Goal: Book appointment/travel/reservation

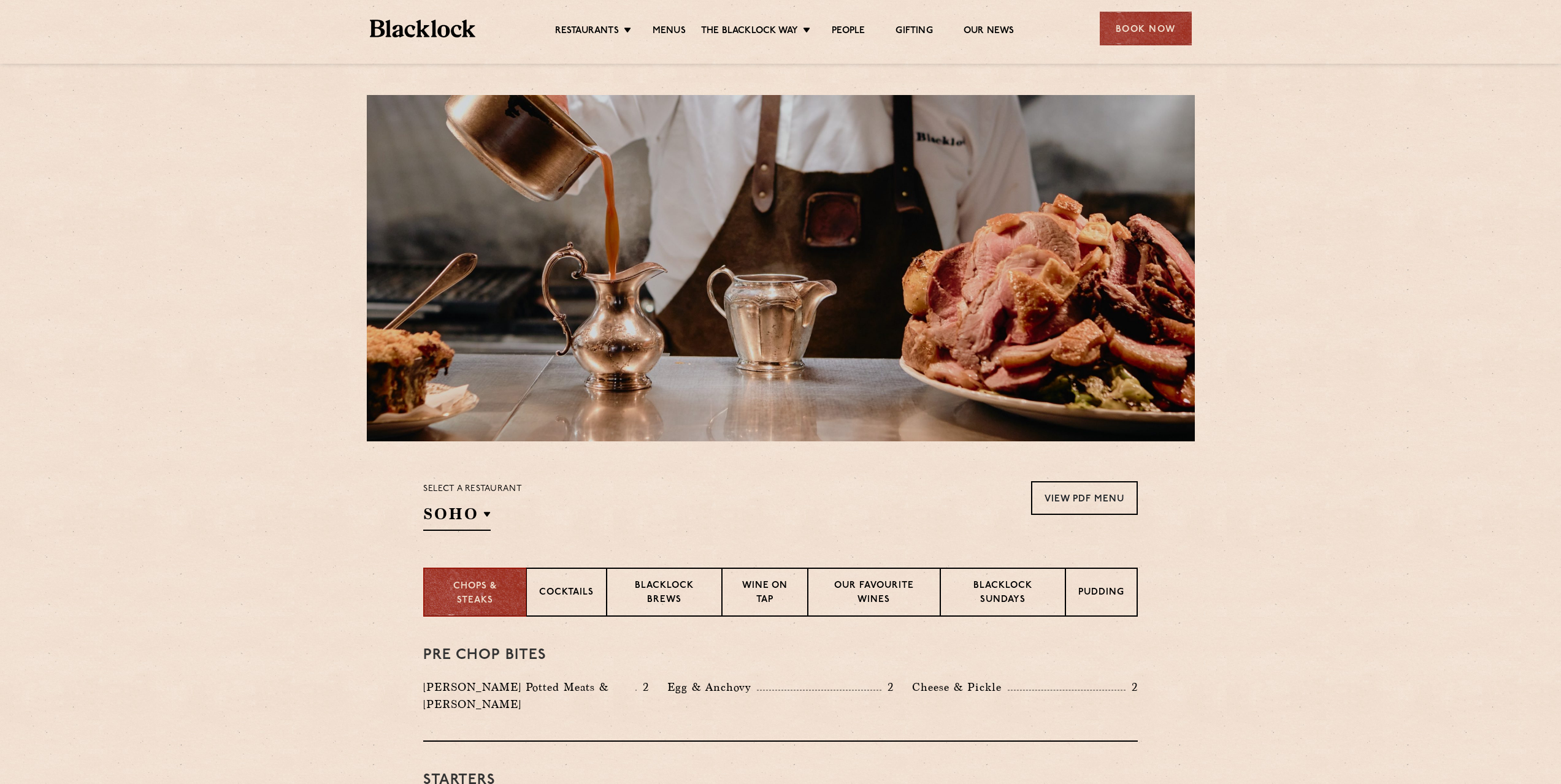
click at [1152, 26] on div "Book Now" at bounding box center [1146, 28] width 92 height 34
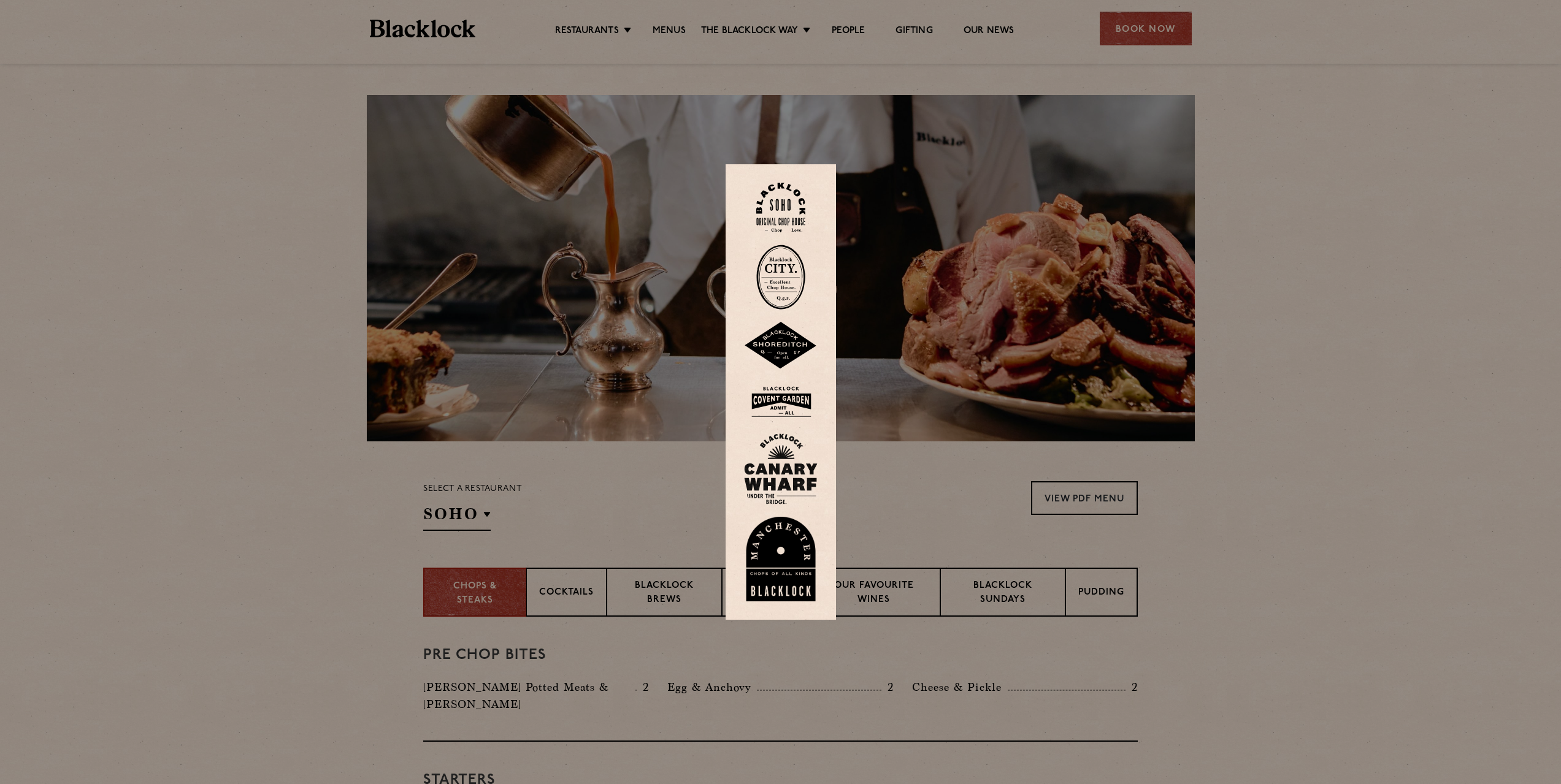
click at [779, 555] on img at bounding box center [781, 559] width 74 height 84
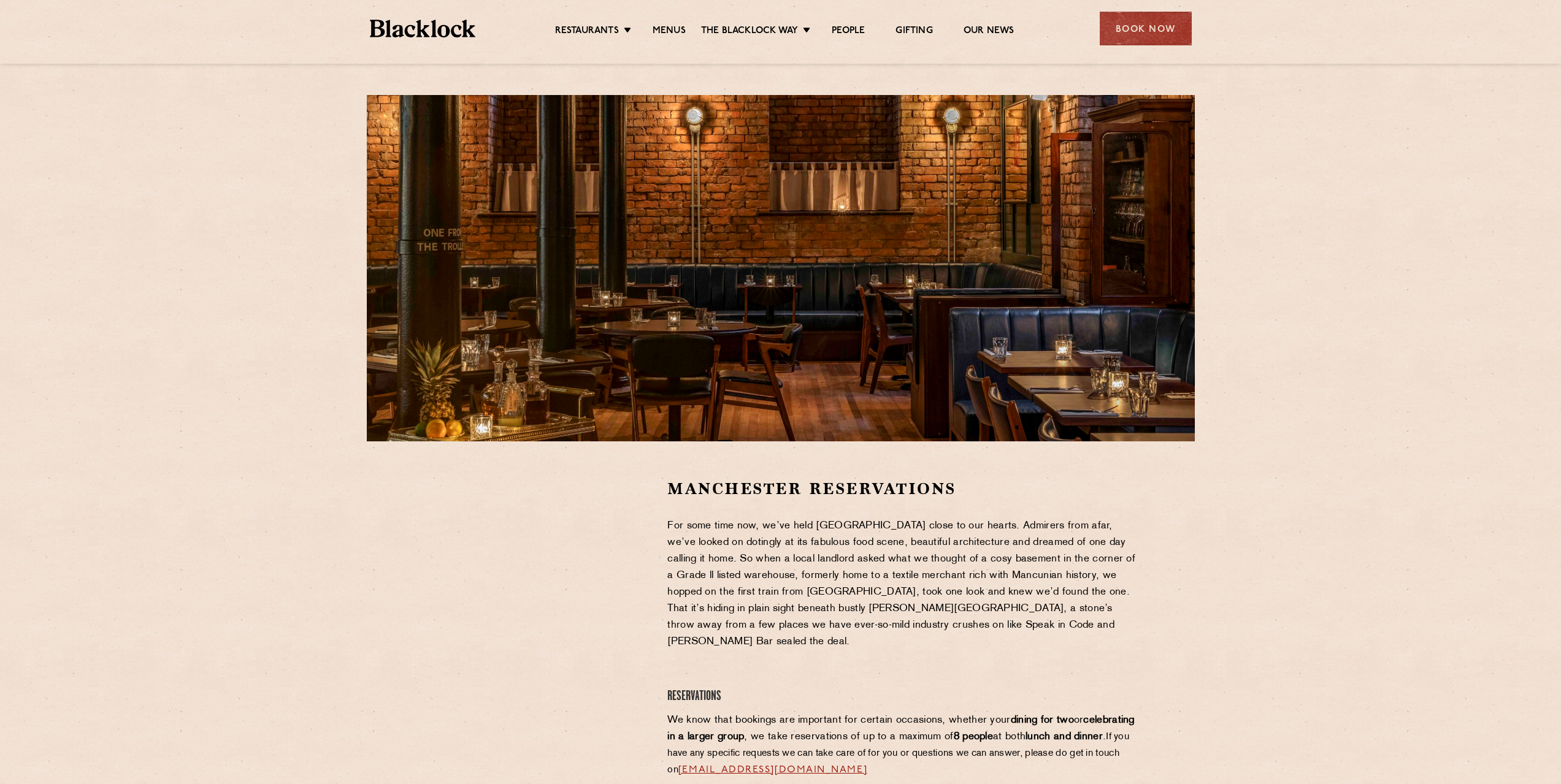
click at [611, 569] on div at bounding box center [536, 571] width 225 height 184
click at [619, 516] on div at bounding box center [536, 571] width 225 height 184
click at [615, 604] on div at bounding box center [536, 571] width 225 height 184
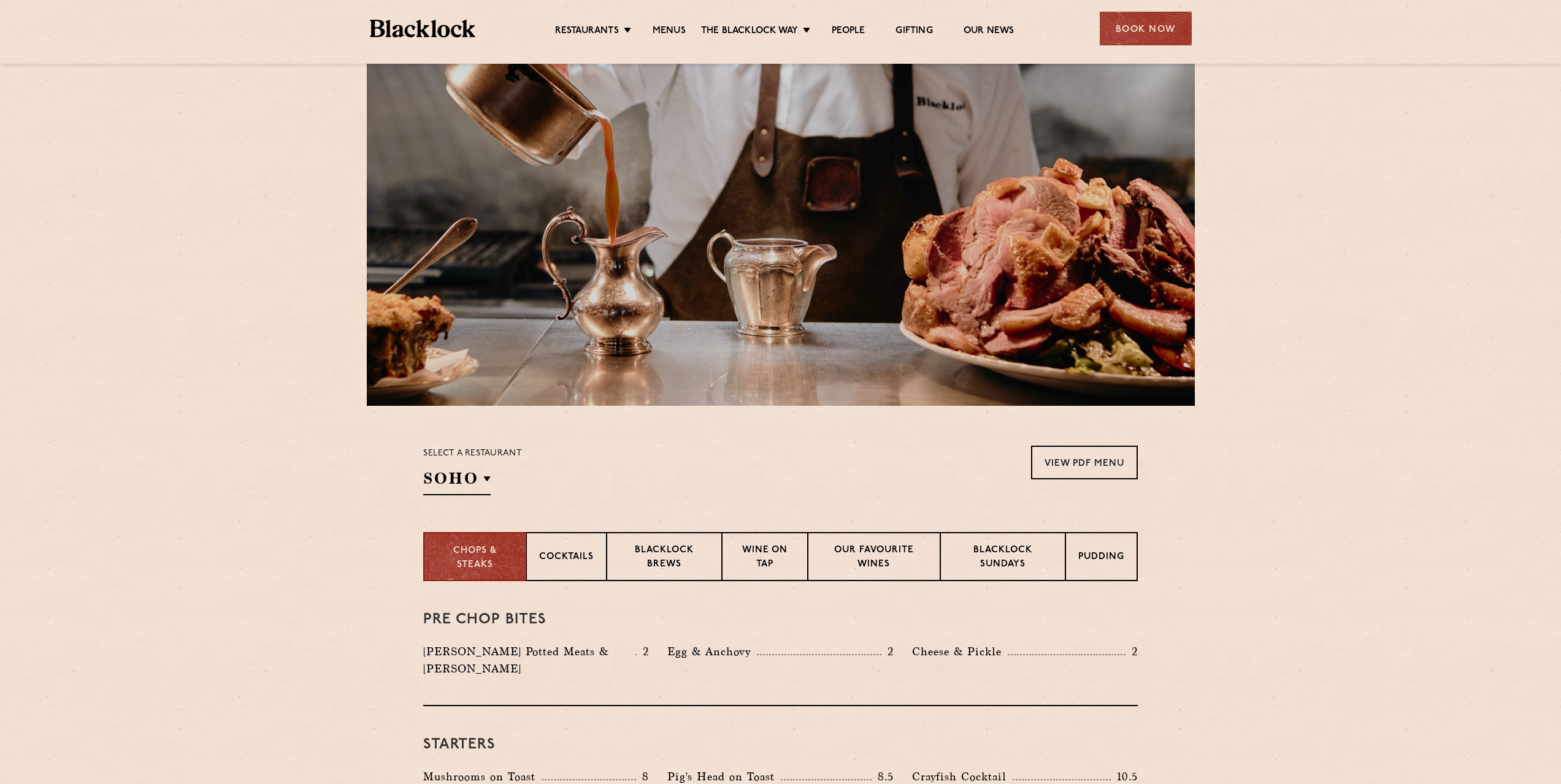
scroll to position [368, 0]
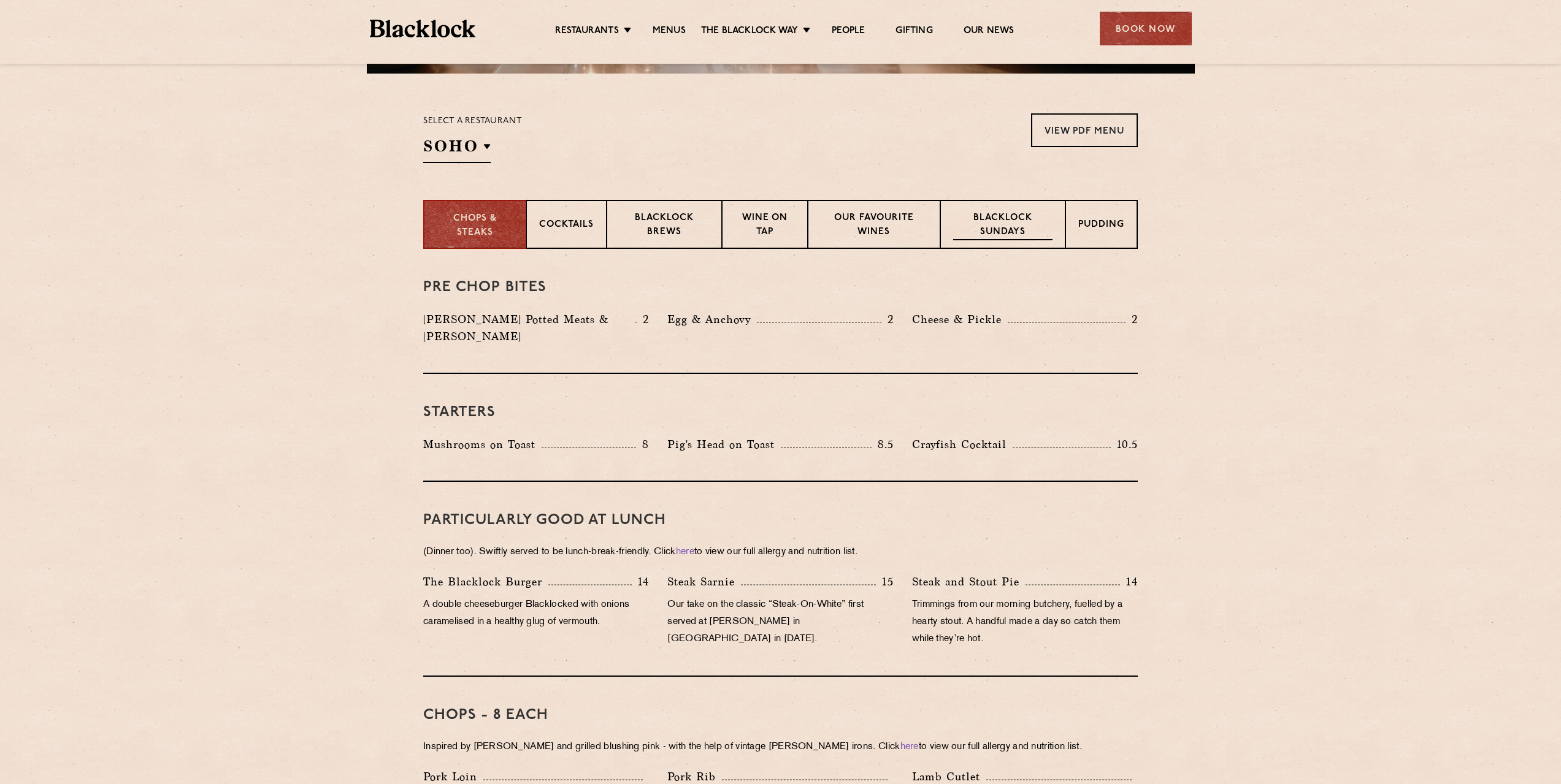
click at [976, 236] on p "Blacklock Sundays" at bounding box center [1003, 226] width 100 height 29
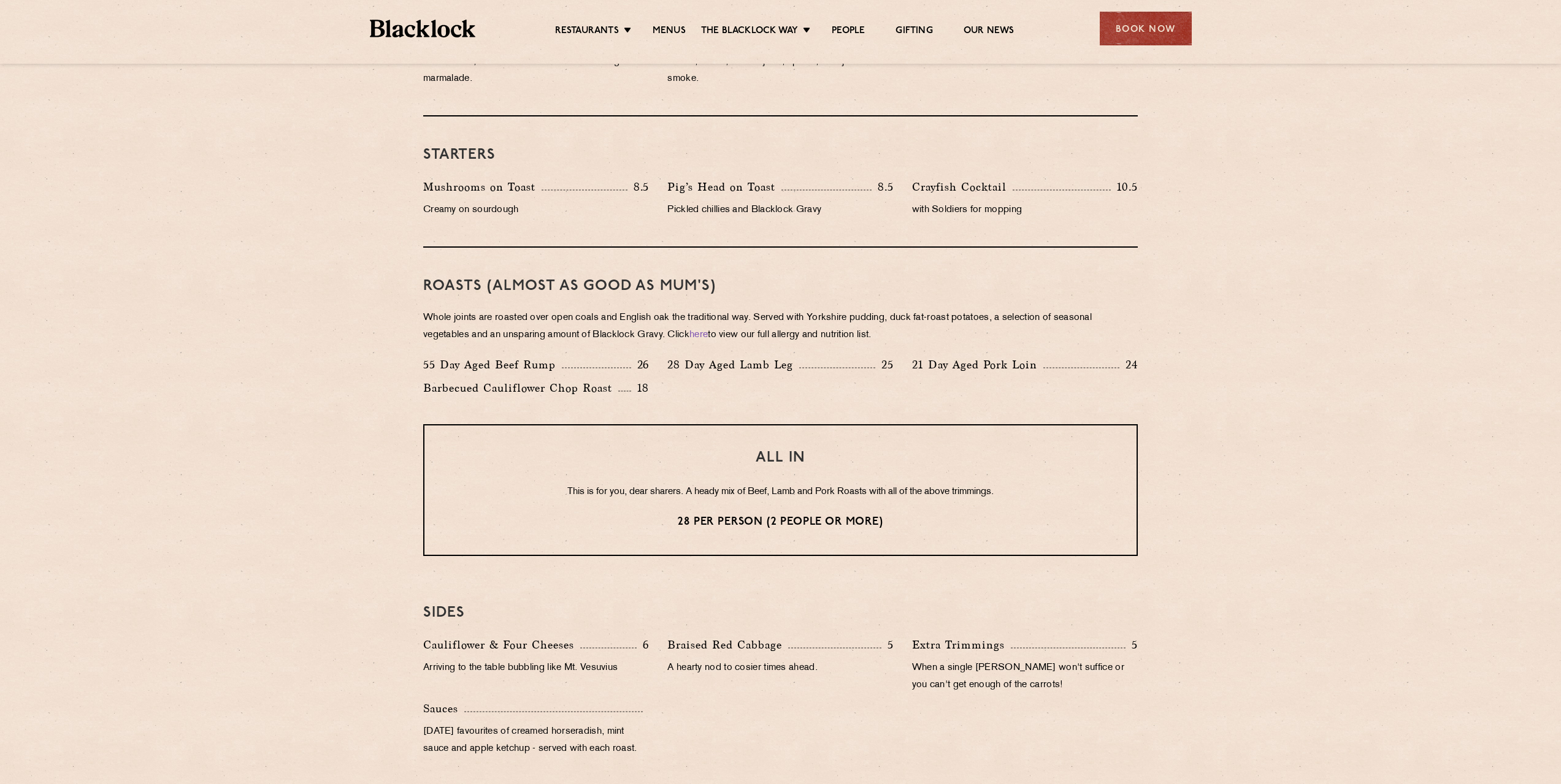
scroll to position [329, 0]
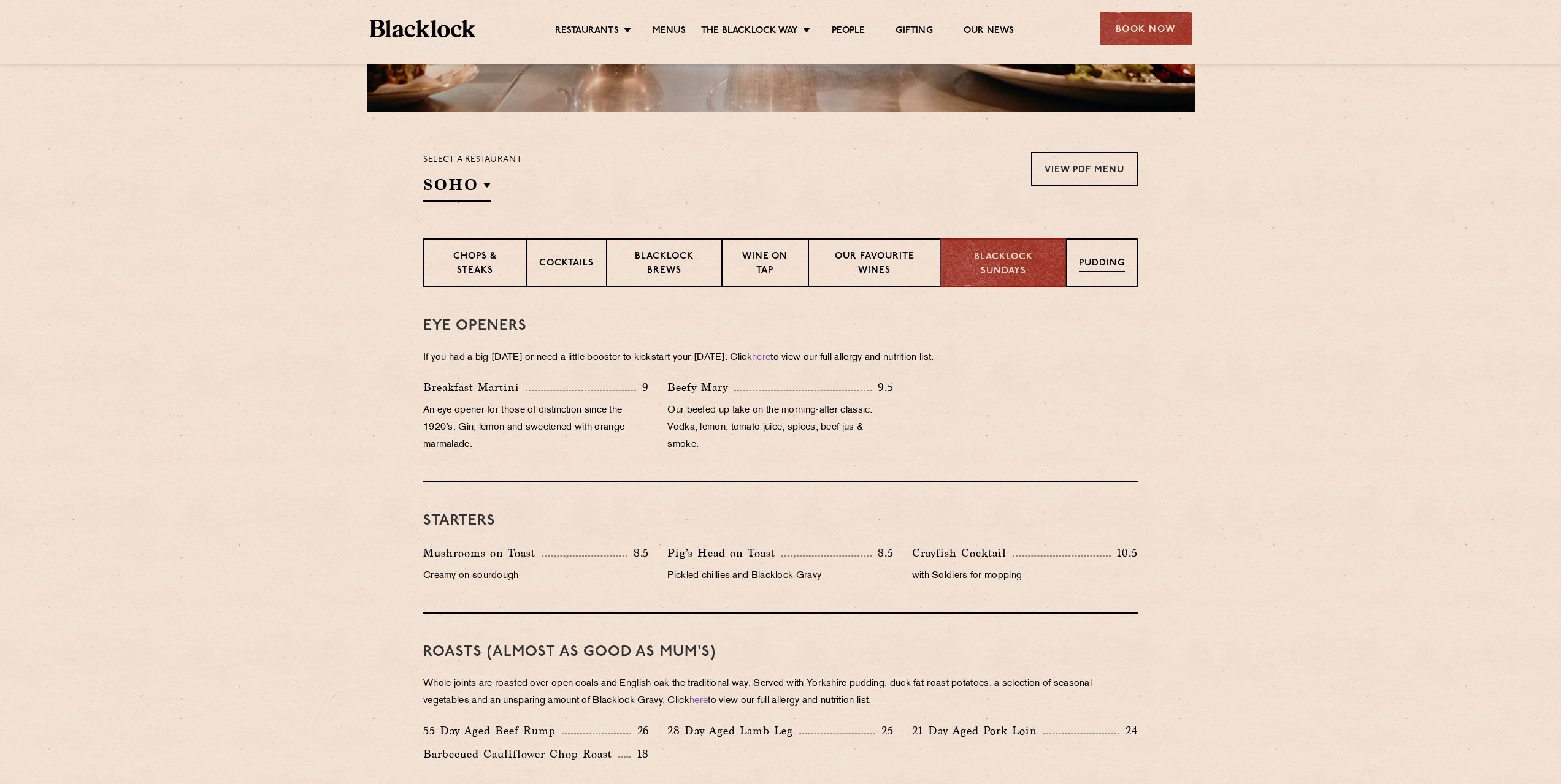
click at [1113, 277] on div "Pudding" at bounding box center [1102, 263] width 72 height 49
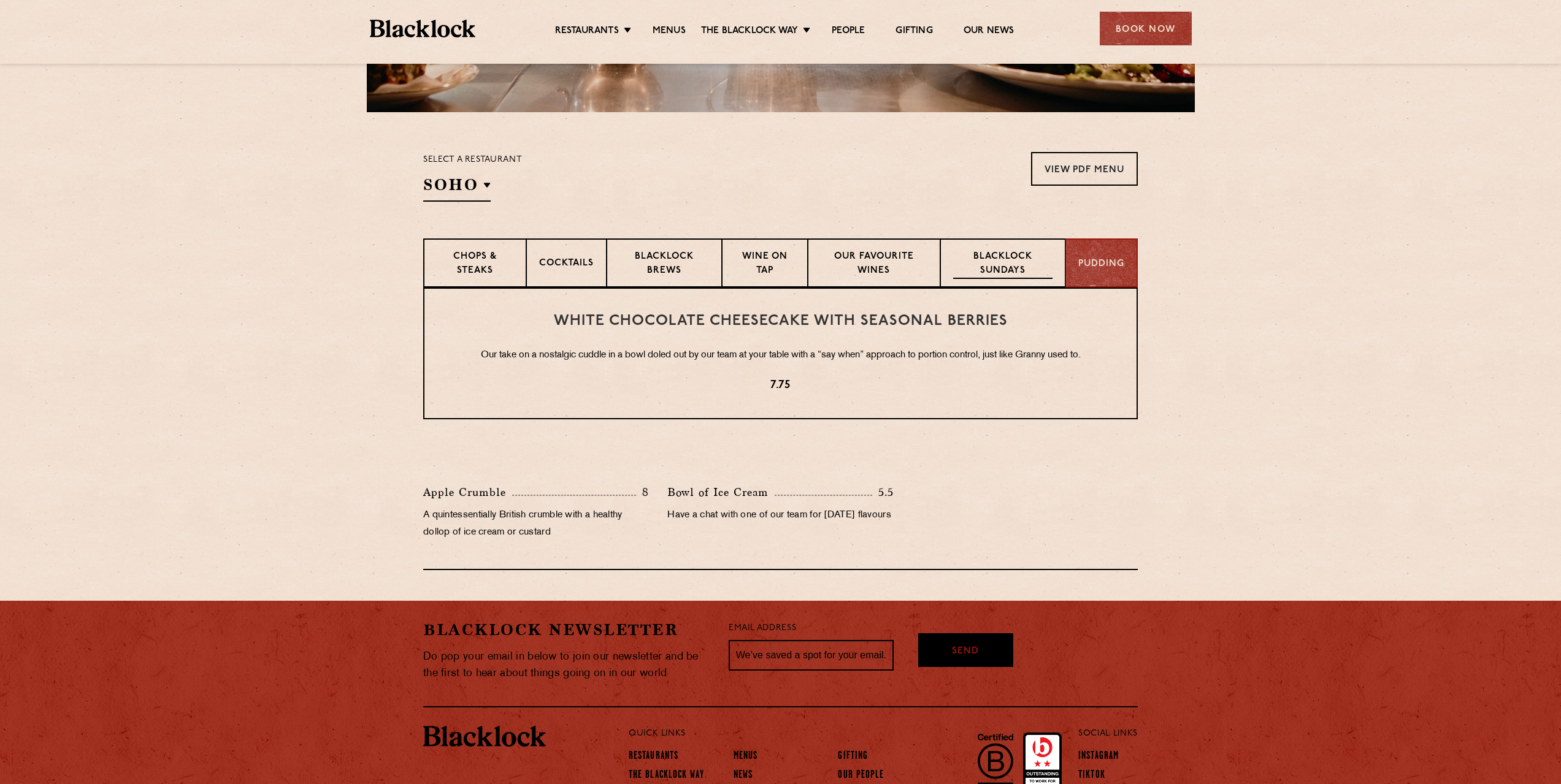
click at [1038, 268] on p "Blacklock Sundays" at bounding box center [1003, 265] width 100 height 29
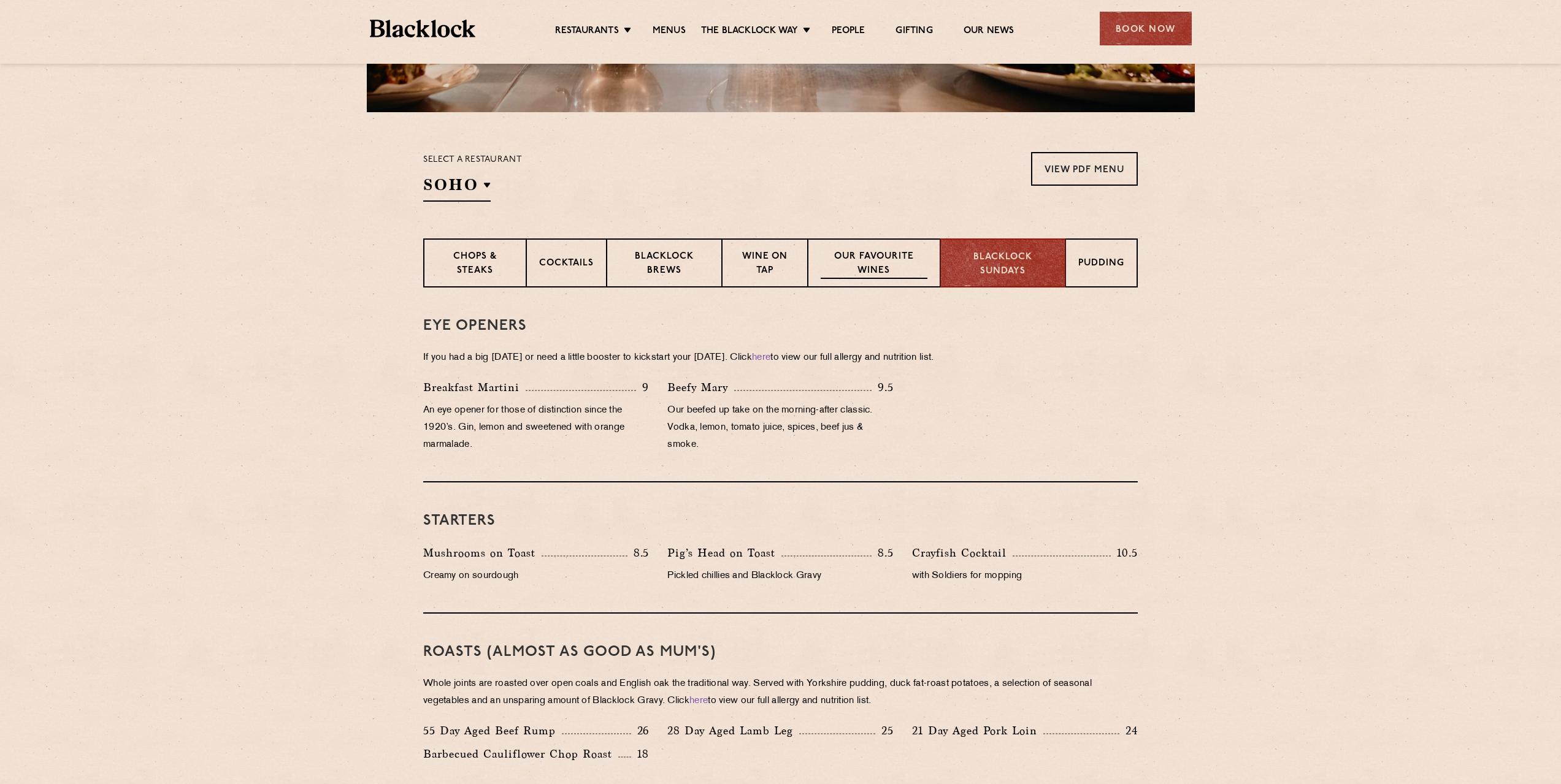
click at [873, 256] on p "Our favourite wines" at bounding box center [873, 265] width 106 height 29
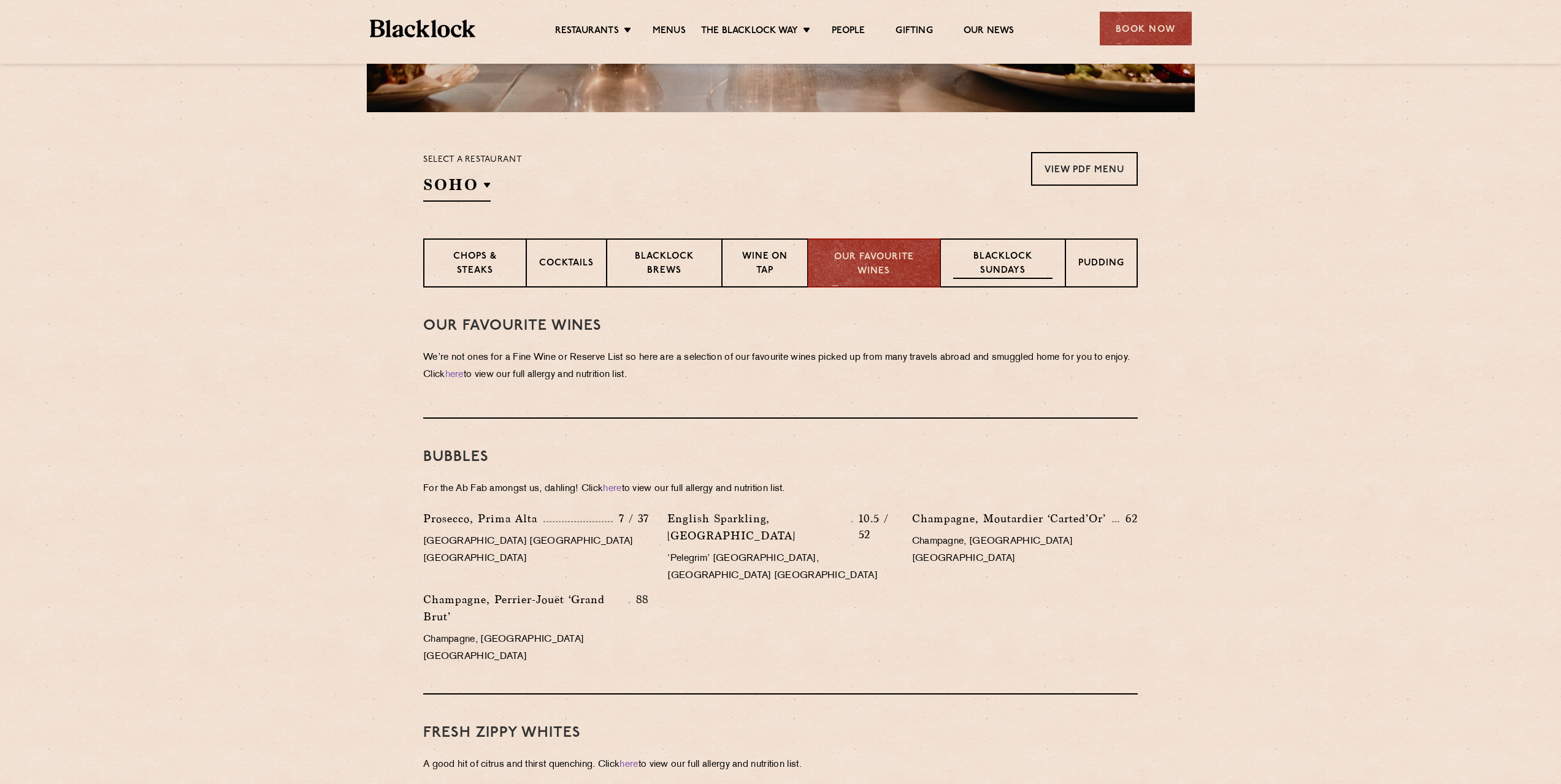
click at [988, 260] on p "Blacklock Sundays" at bounding box center [1003, 265] width 100 height 29
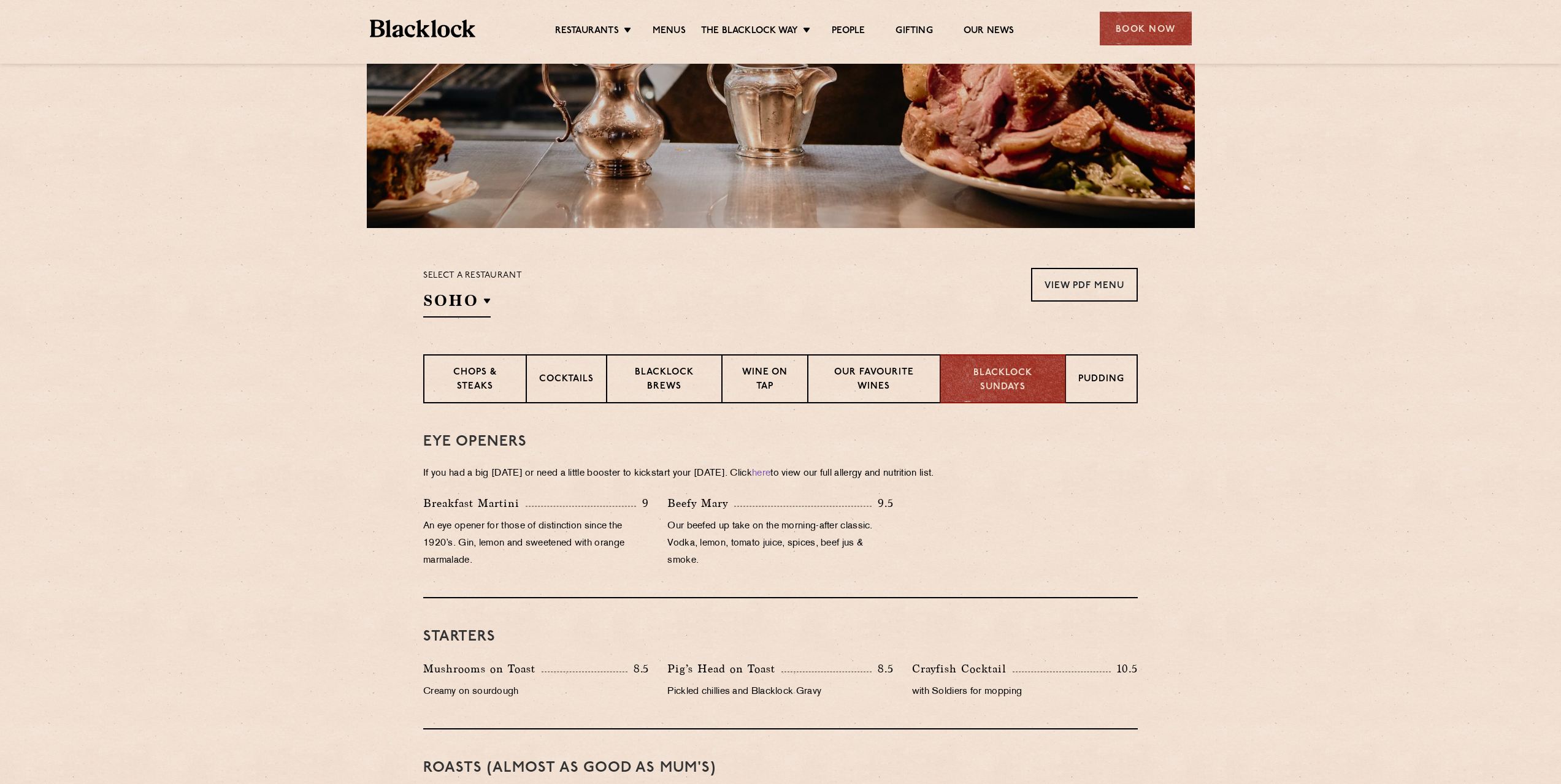
scroll to position [0, 0]
